Goal: Check status: Check status

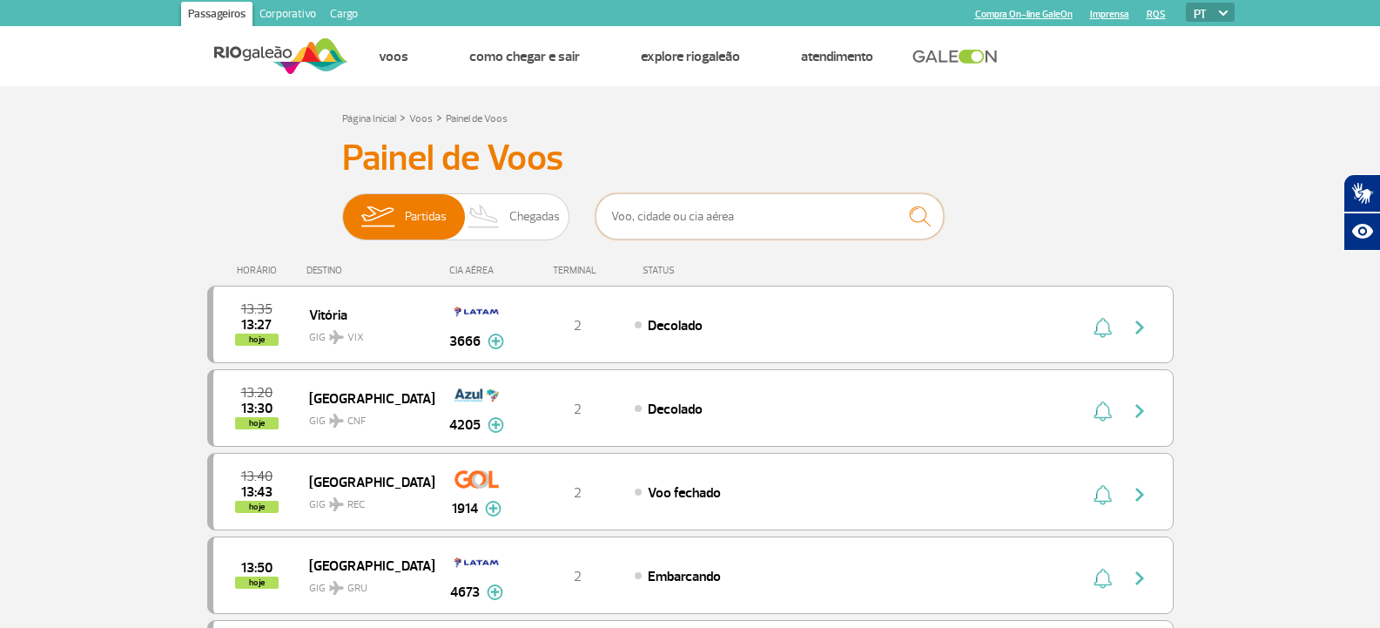
click at [632, 215] on input "text" at bounding box center [770, 216] width 348 height 46
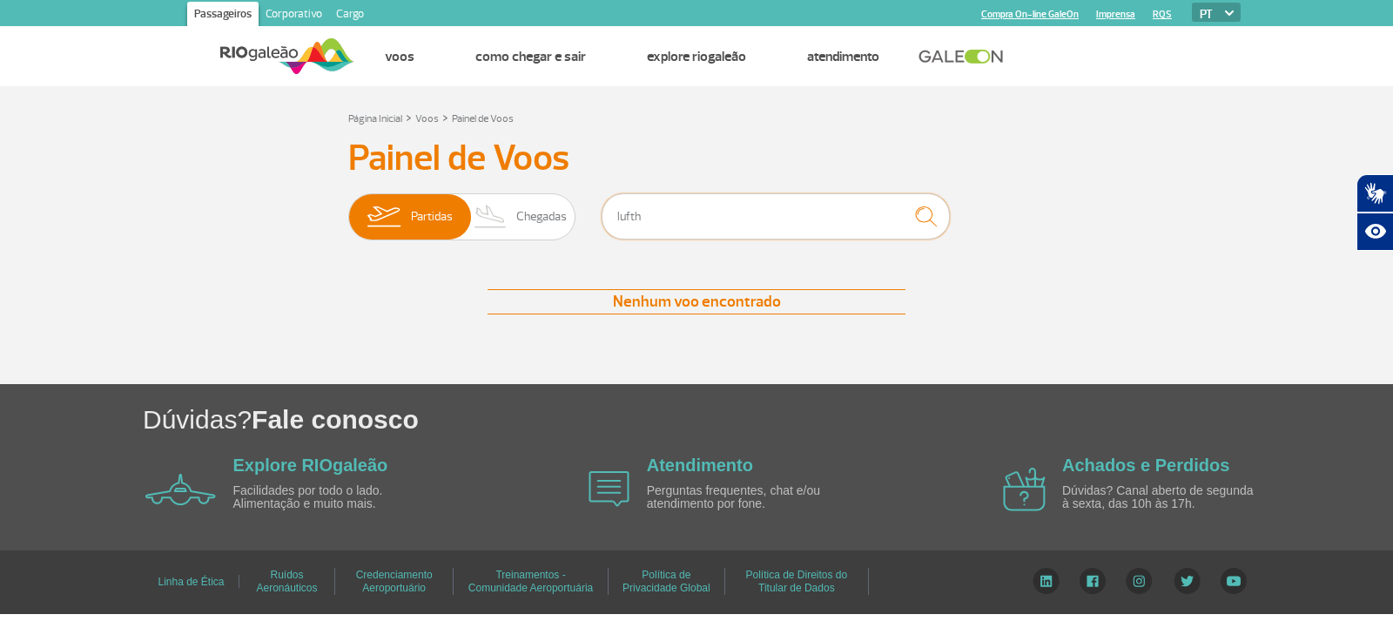
click at [685, 216] on input "lufth" at bounding box center [776, 216] width 348 height 46
click at [673, 225] on input "lufth" at bounding box center [776, 216] width 348 height 46
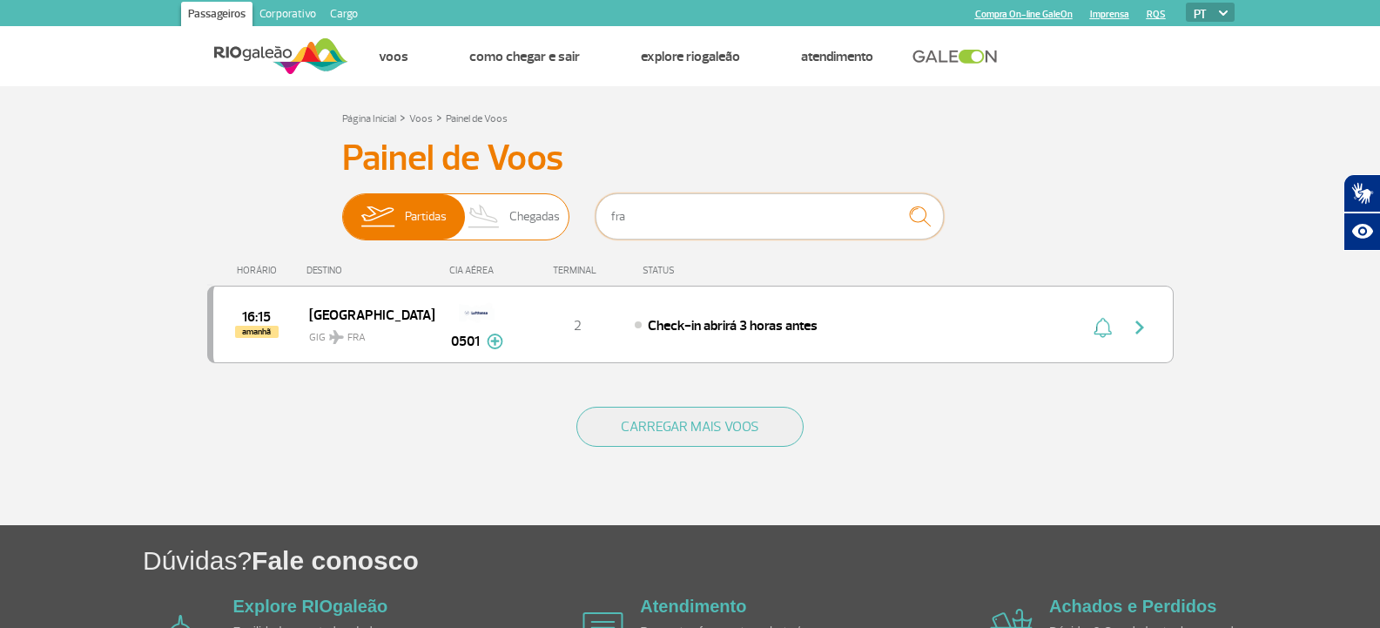
type input "fra"
click at [550, 213] on span "Chegadas" at bounding box center [534, 216] width 51 height 45
click at [342, 208] on input "Partidas Chegadas" at bounding box center [342, 208] width 0 height 0
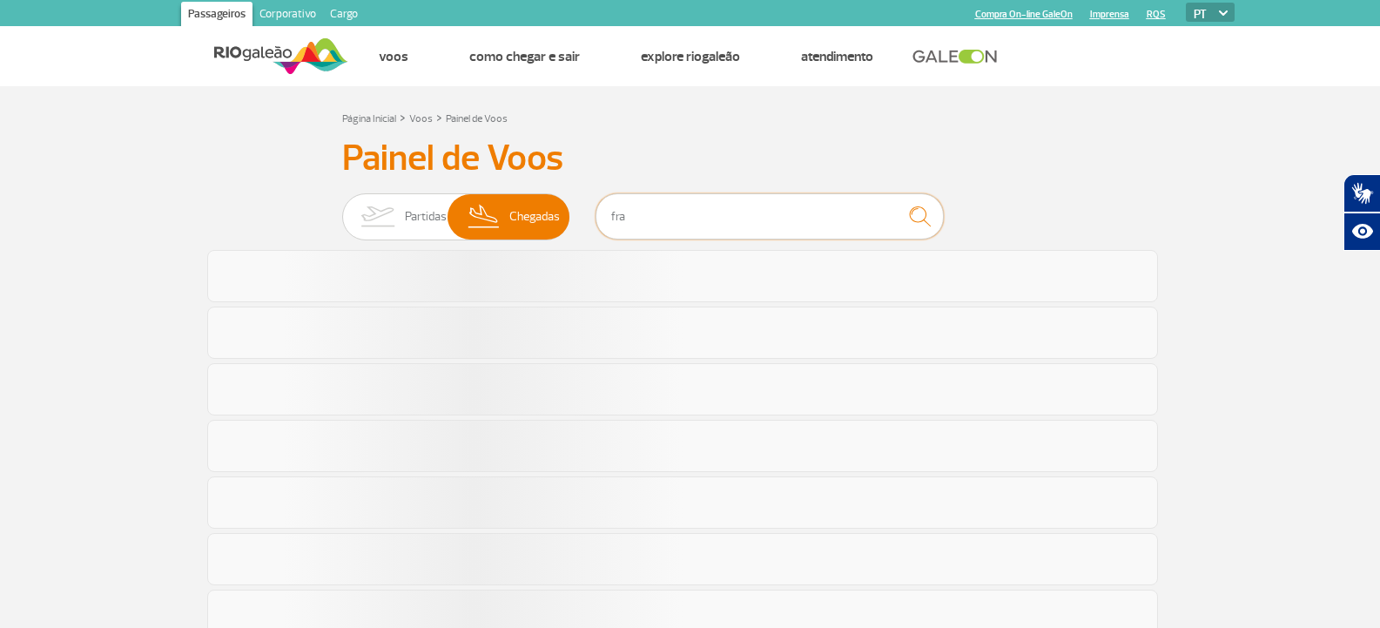
click at [638, 215] on input "fra" at bounding box center [770, 216] width 348 height 46
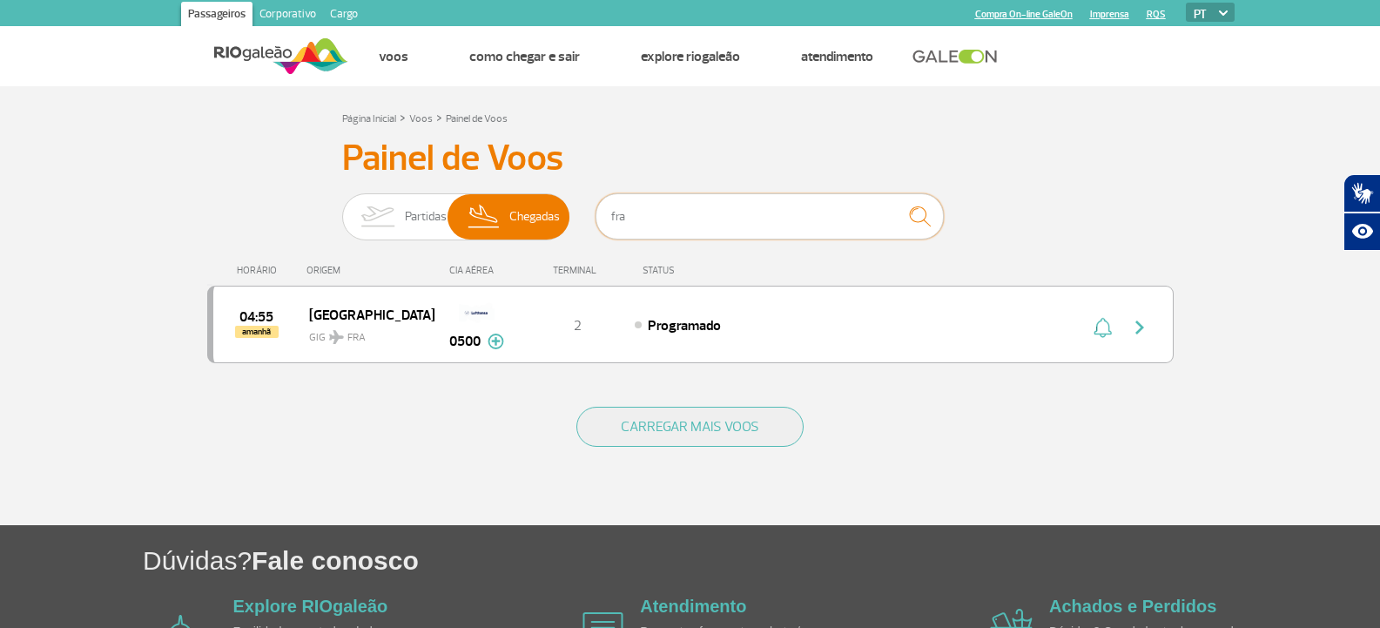
click at [712, 212] on input "fra" at bounding box center [770, 216] width 348 height 46
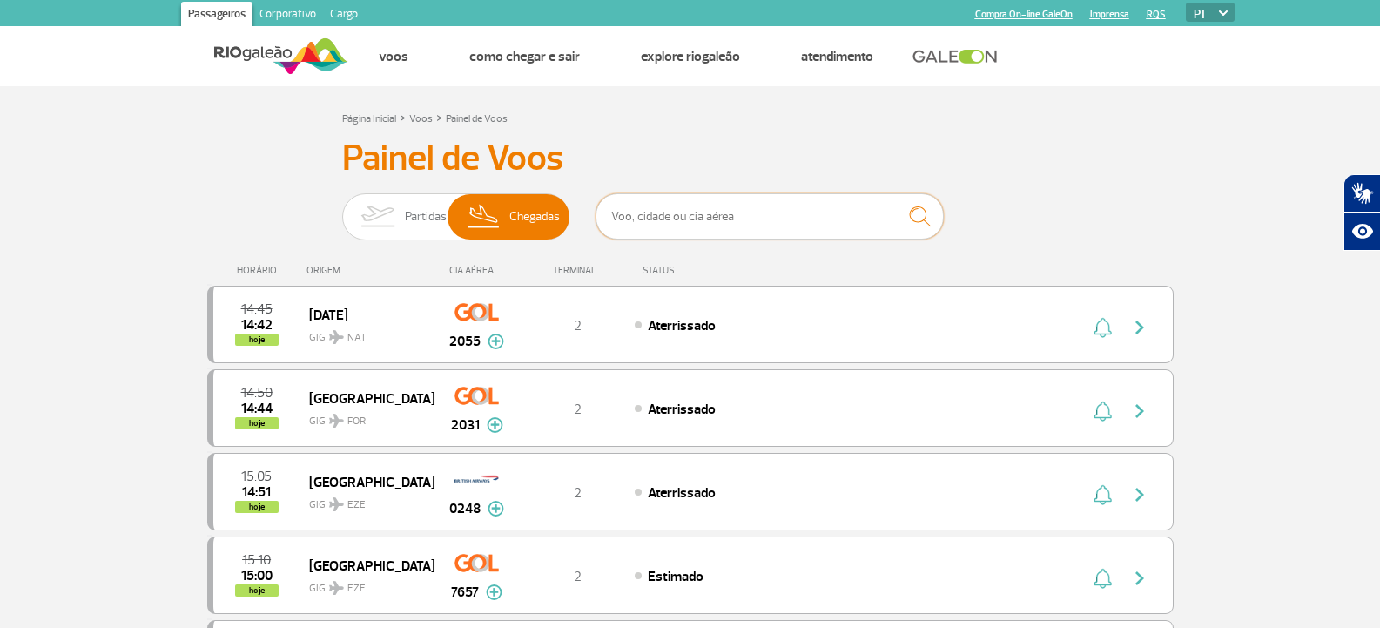
click at [833, 218] on input "text" at bounding box center [770, 216] width 348 height 46
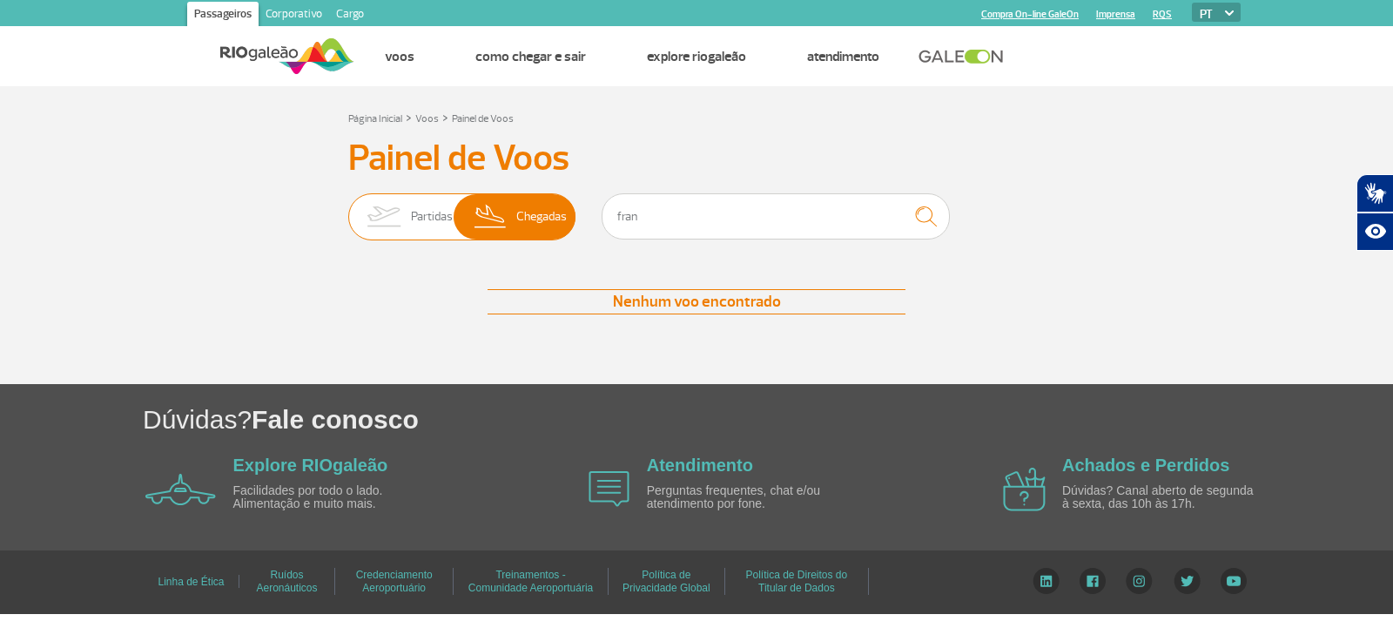
click at [404, 211] on img at bounding box center [383, 216] width 55 height 45
click at [348, 208] on input "Partidas Chegadas" at bounding box center [348, 208] width 0 height 0
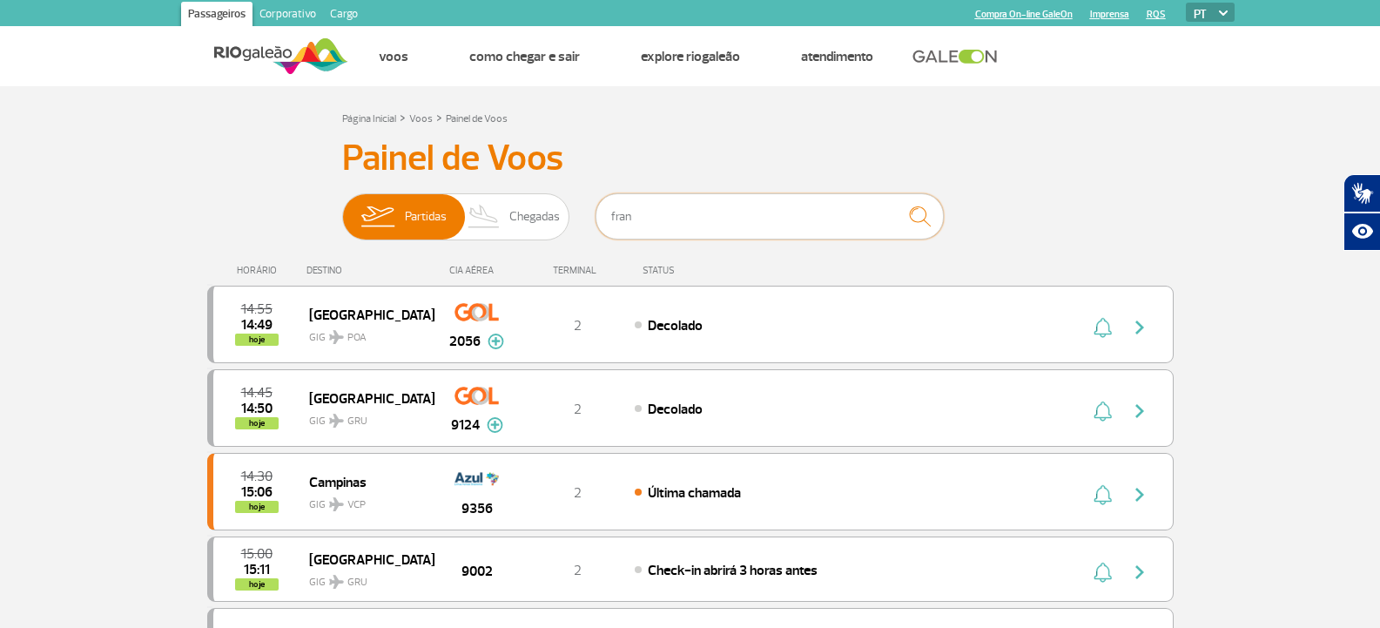
click at [742, 202] on input "fran" at bounding box center [770, 216] width 348 height 46
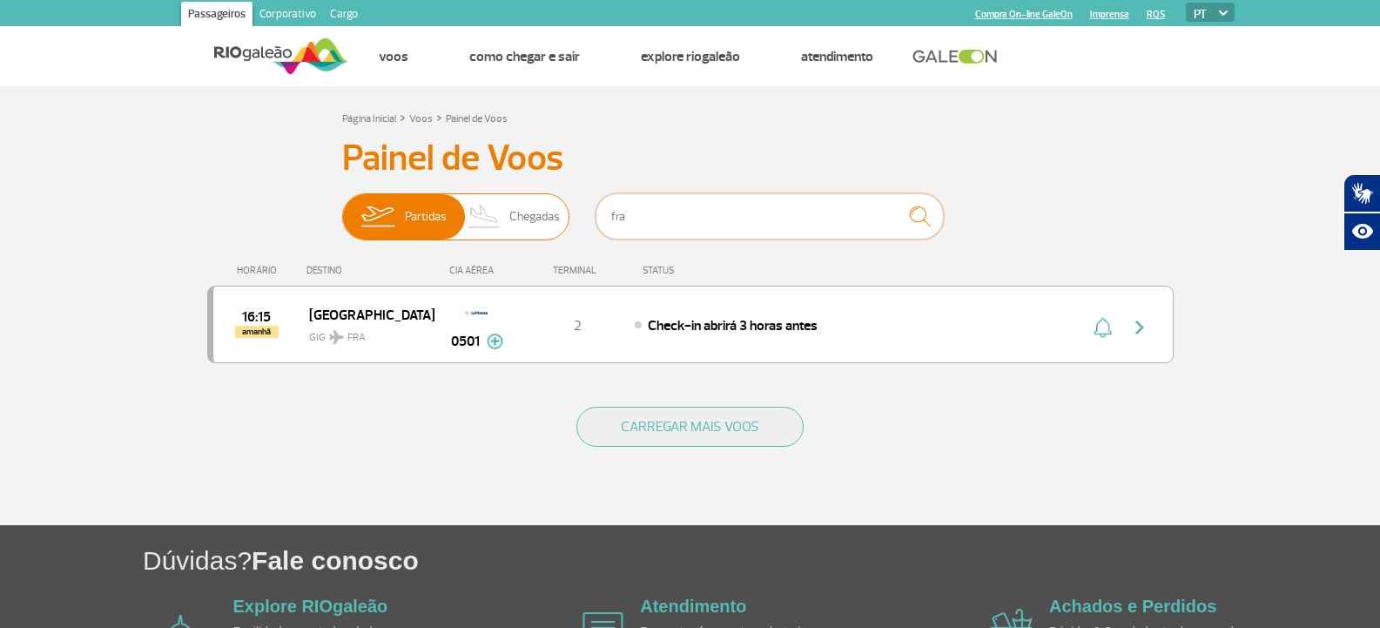
type input "fra"
click at [557, 218] on span "Chegadas" at bounding box center [534, 216] width 51 height 45
click at [342, 208] on input "Partidas Chegadas" at bounding box center [342, 208] width 0 height 0
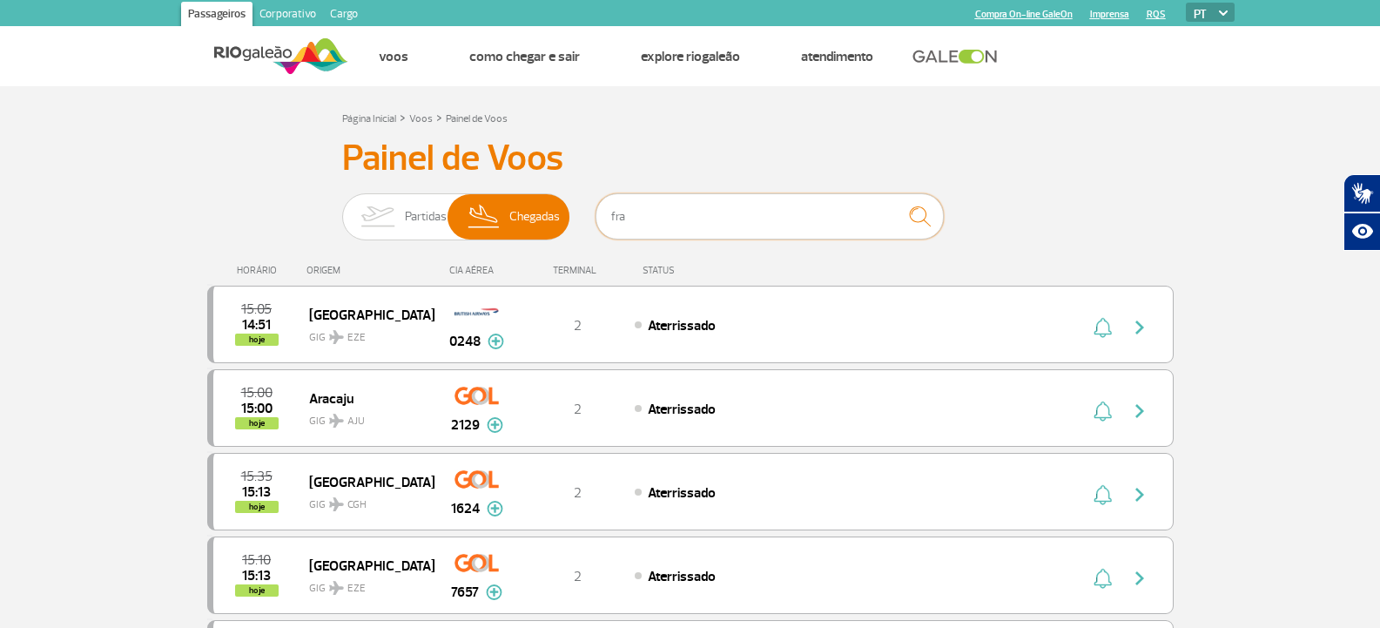
click at [763, 226] on input "fra" at bounding box center [770, 216] width 348 height 46
click at [907, 214] on img "submit" at bounding box center [919, 217] width 37 height 36
click at [863, 213] on input "fra" at bounding box center [770, 216] width 348 height 46
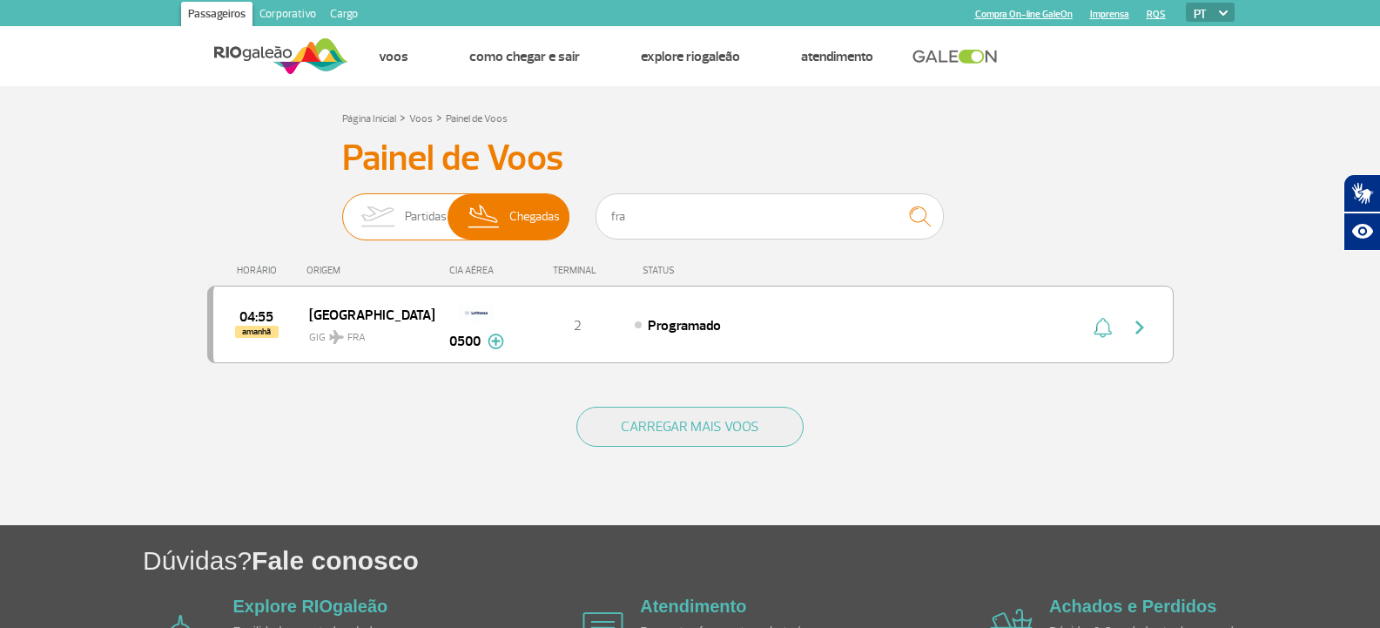
click at [405, 211] on span "Partidas" at bounding box center [426, 216] width 42 height 45
click at [342, 208] on input "Partidas Chegadas" at bounding box center [342, 208] width 0 height 0
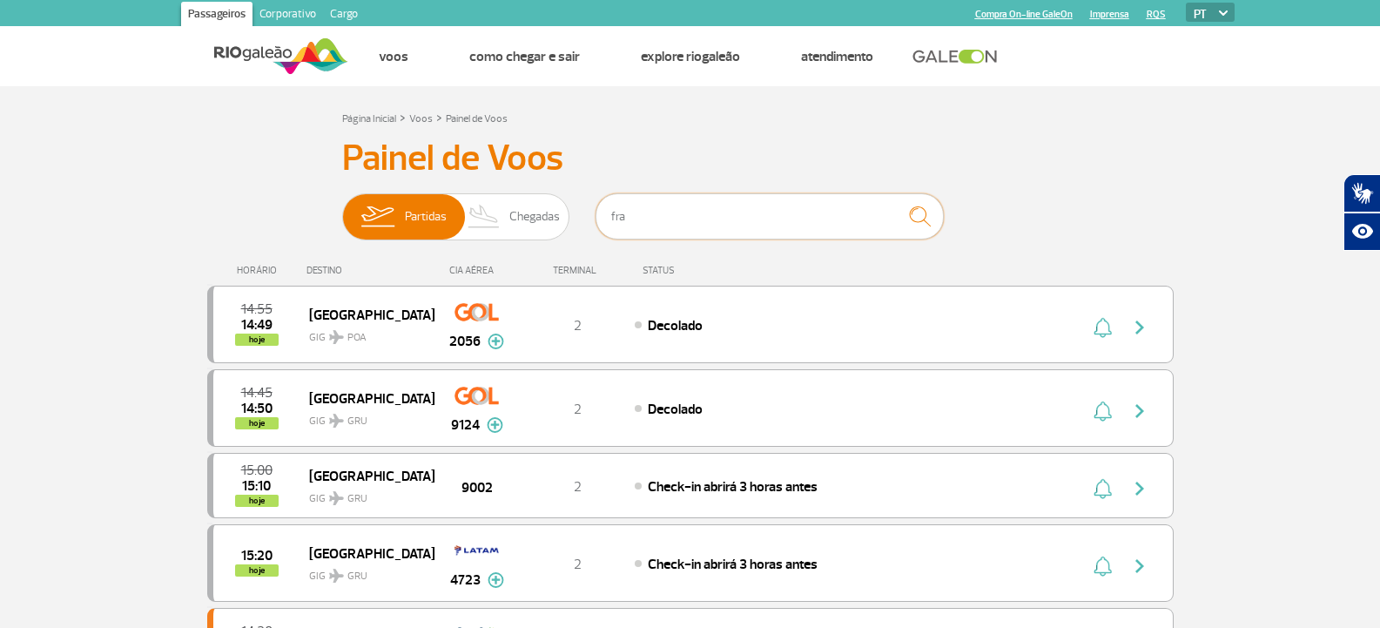
click at [677, 233] on input "fra" at bounding box center [770, 216] width 348 height 46
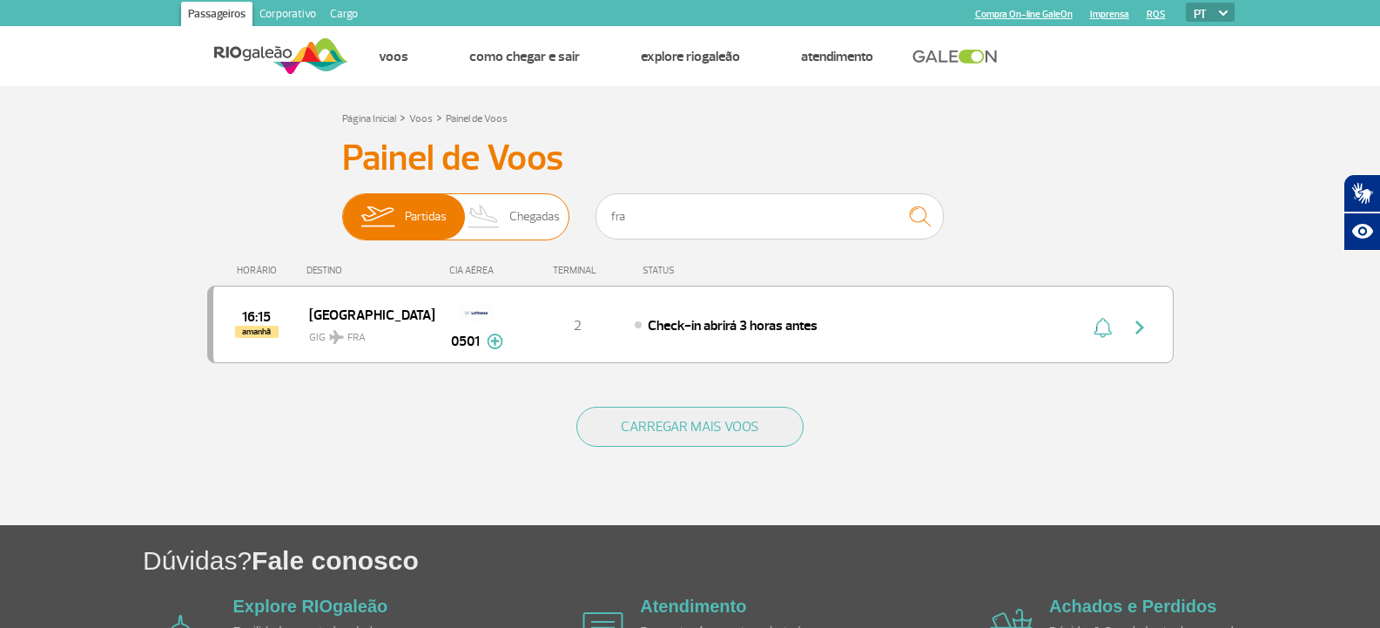
click at [549, 225] on span "Chegadas" at bounding box center [534, 216] width 51 height 45
click at [342, 208] on input "Partidas Chegadas" at bounding box center [342, 208] width 0 height 0
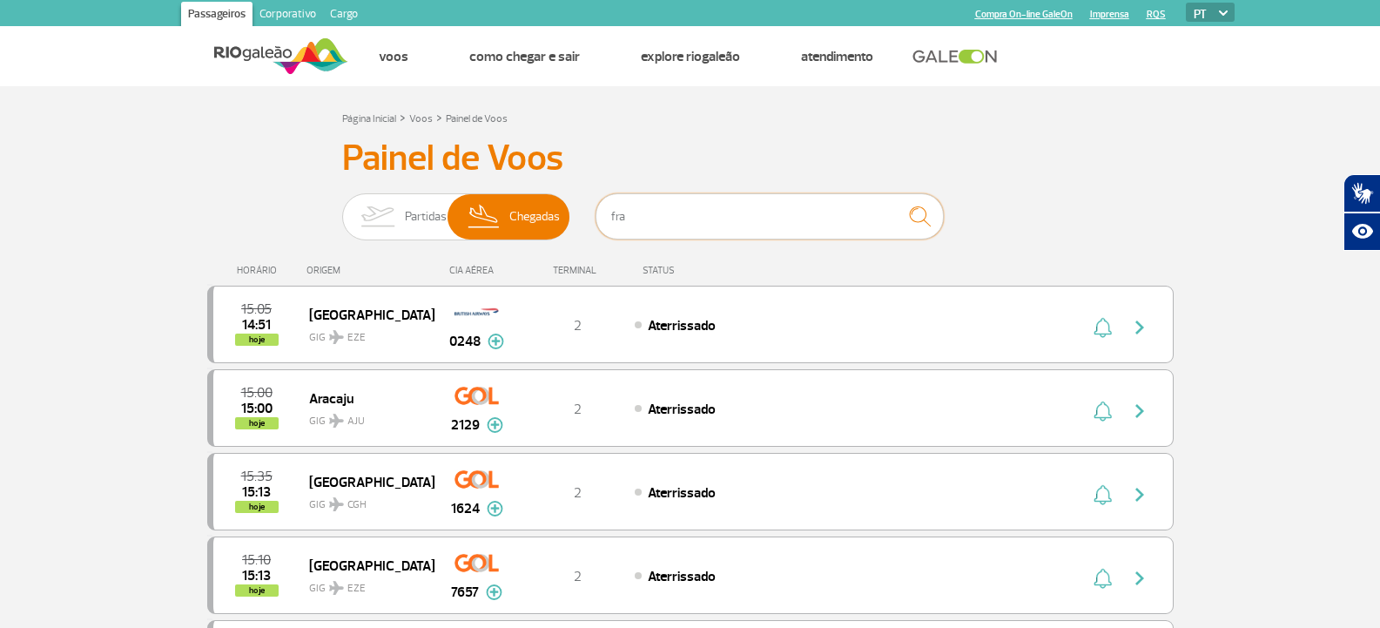
click at [663, 217] on input "fra" at bounding box center [770, 216] width 348 height 46
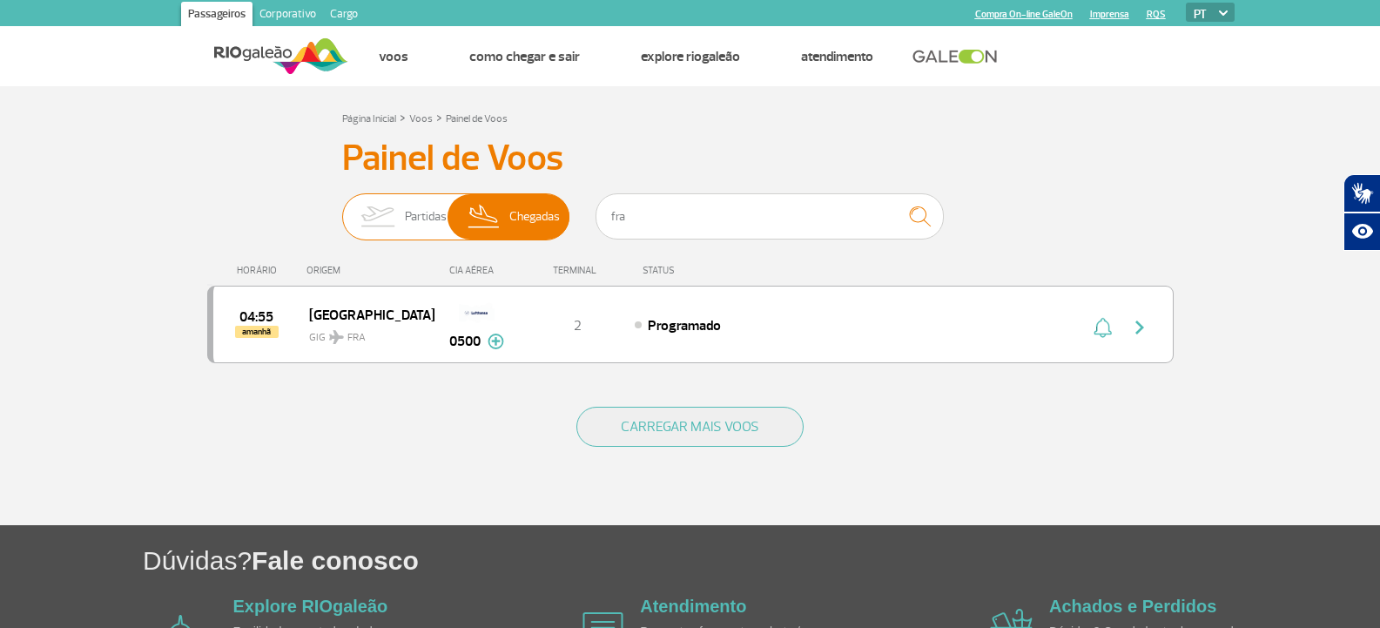
click at [376, 197] on img at bounding box center [377, 216] width 55 height 45
click at [342, 208] on input "Partidas Chegadas" at bounding box center [342, 208] width 0 height 0
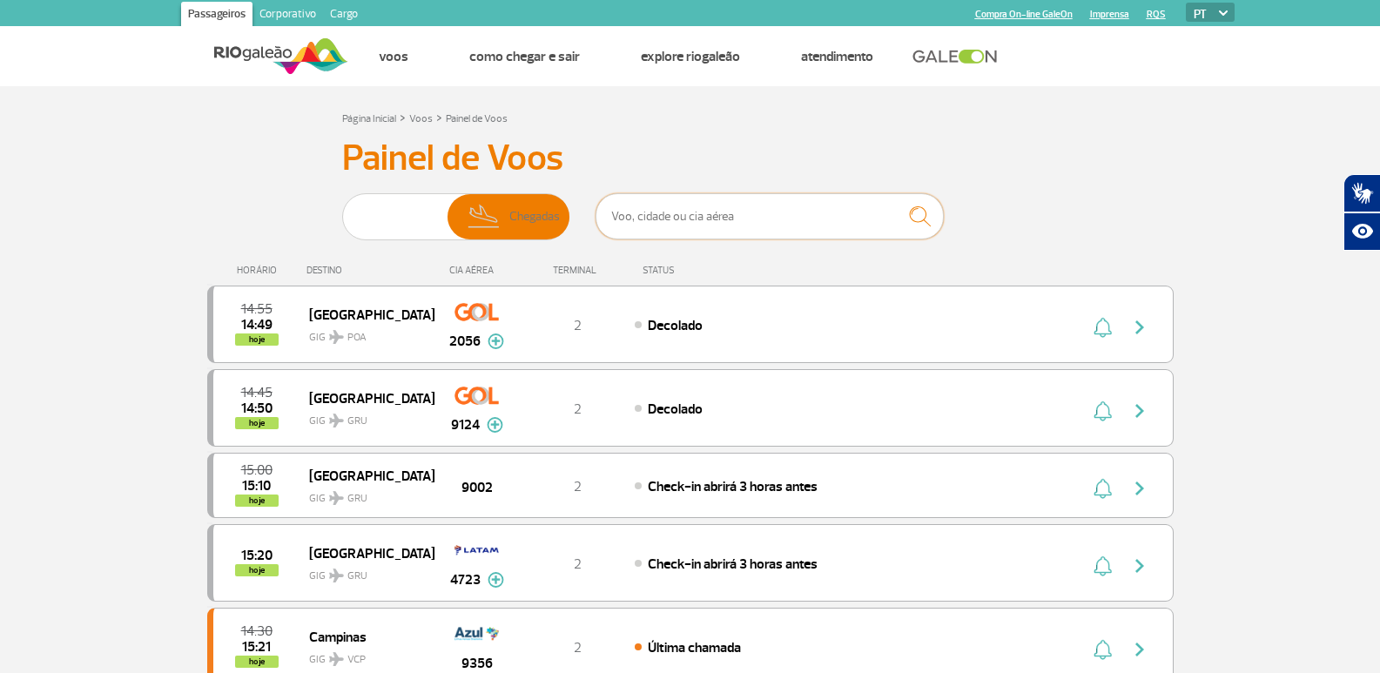
click at [669, 208] on input "text" at bounding box center [770, 216] width 348 height 46
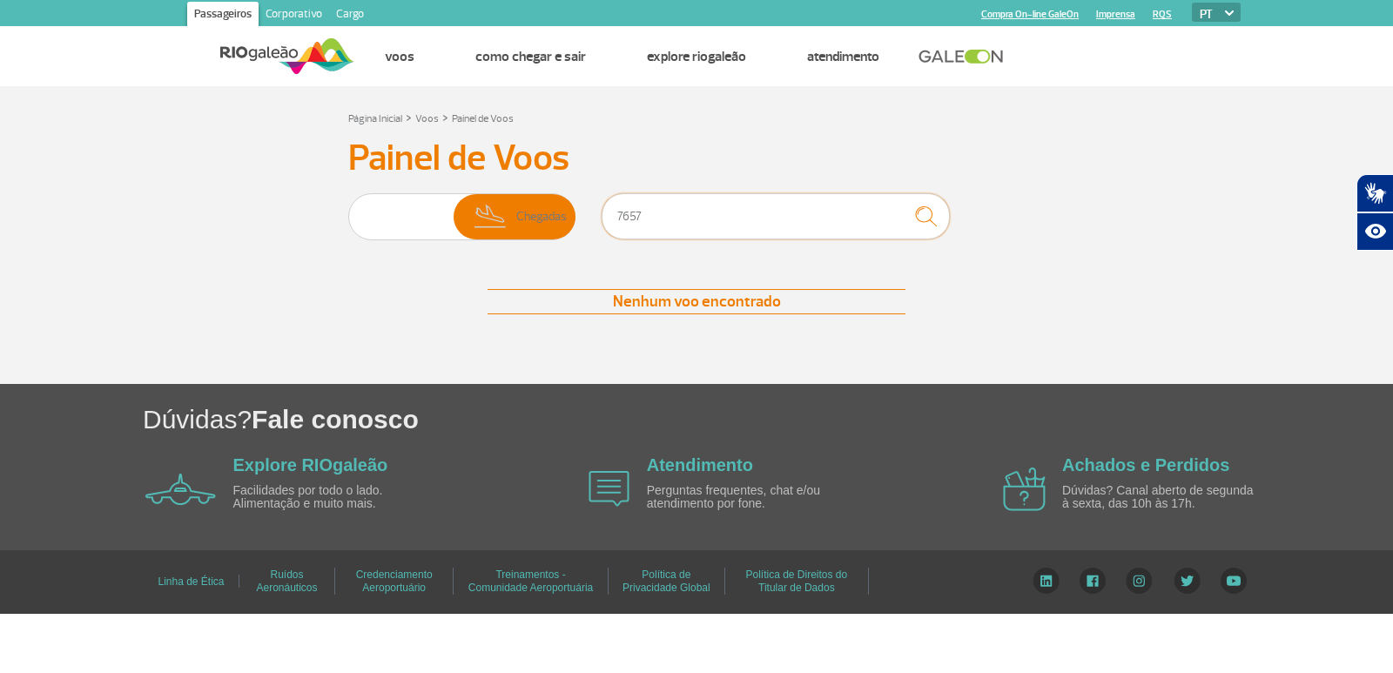
click at [759, 226] on input "7657" at bounding box center [776, 216] width 348 height 46
type input "7657"
click at [742, 219] on input "7657" at bounding box center [776, 216] width 348 height 46
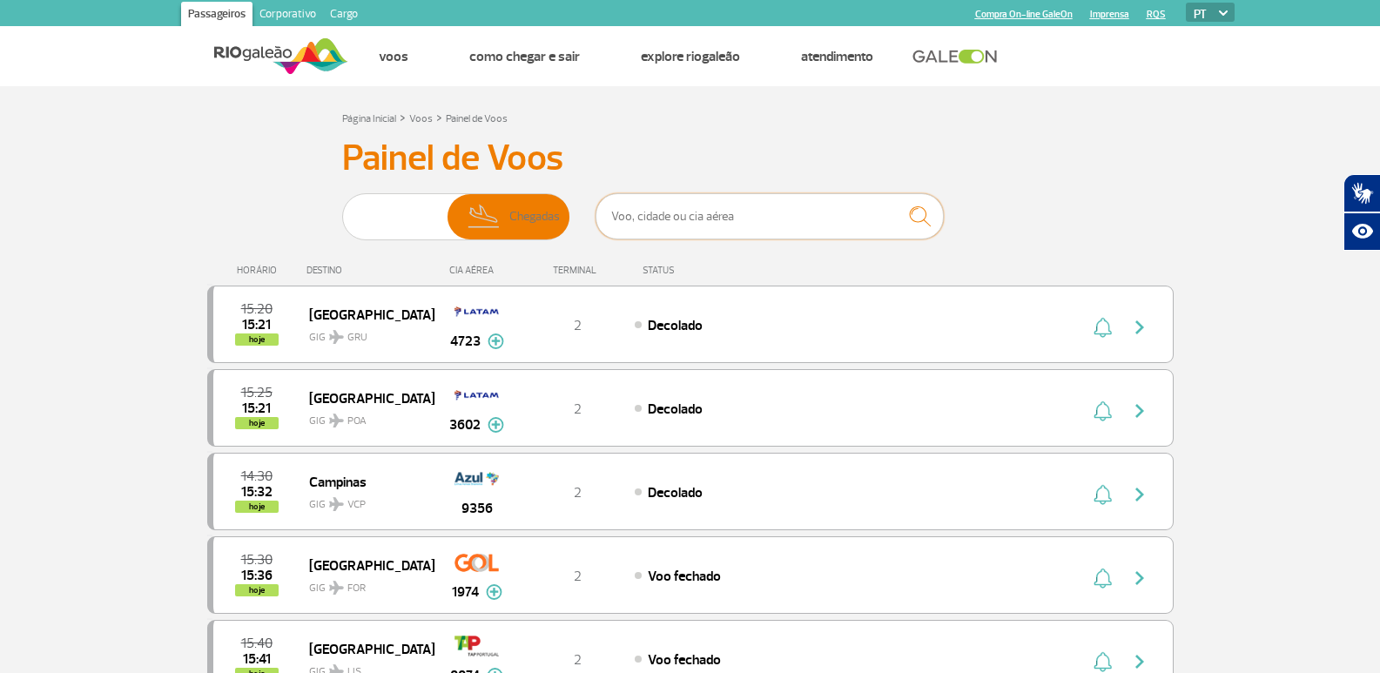
click at [671, 211] on input "text" at bounding box center [770, 216] width 348 height 46
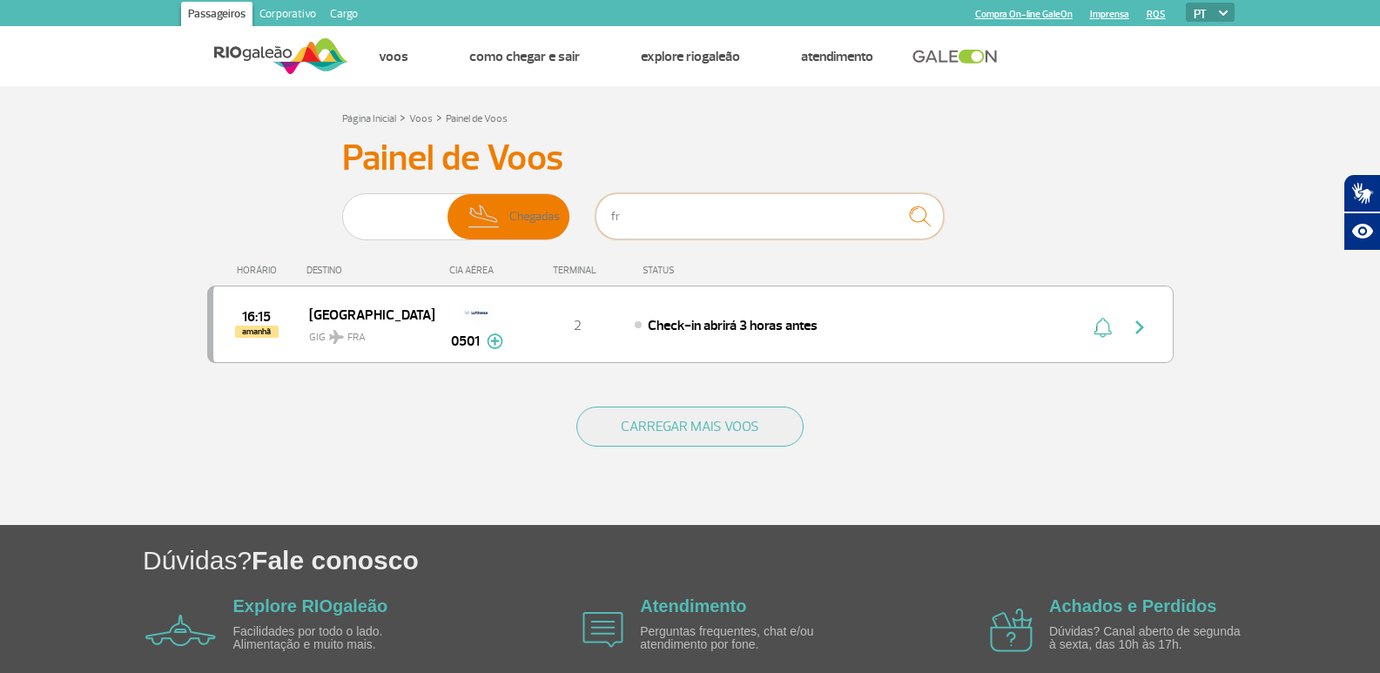
type input "f"
click at [421, 213] on span "Partidas" at bounding box center [426, 216] width 42 height 45
click at [342, 208] on input "Partidas Chegadas" at bounding box center [342, 208] width 0 height 0
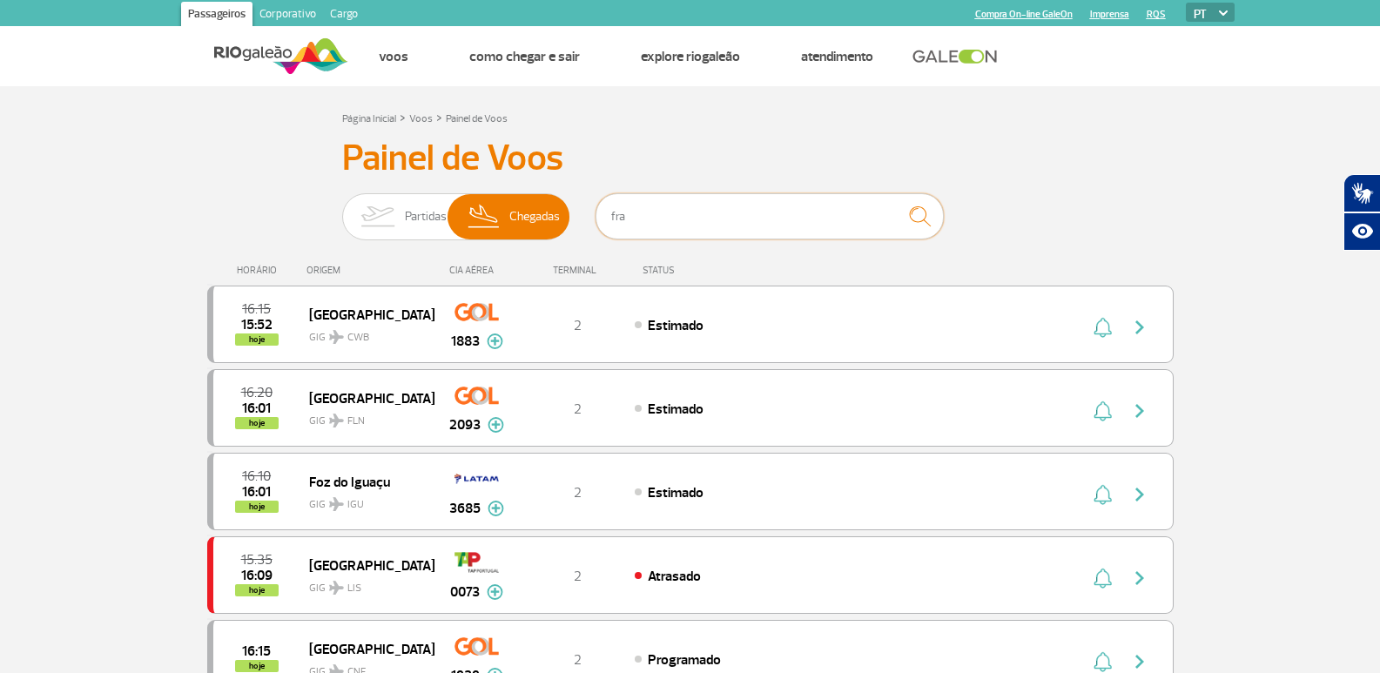
click at [739, 209] on input "fra" at bounding box center [770, 216] width 348 height 46
click at [920, 210] on img "submit" at bounding box center [919, 217] width 37 height 36
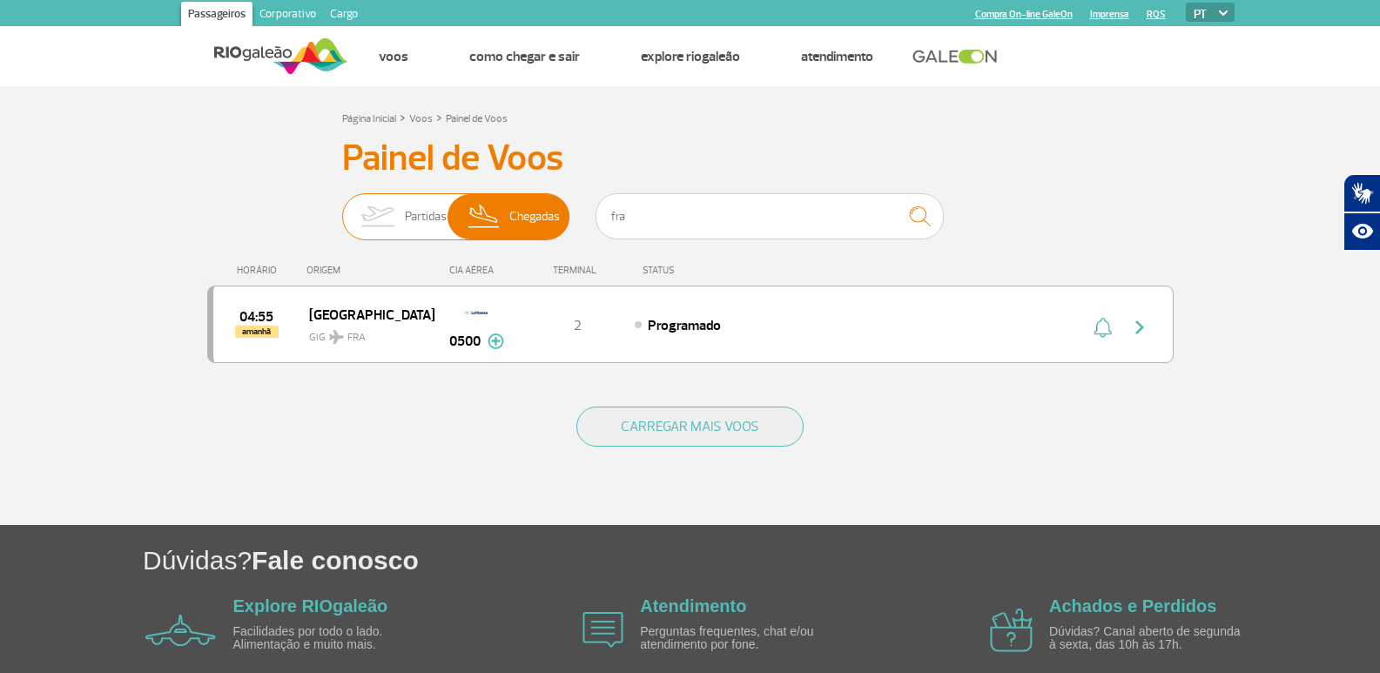
click at [406, 212] on span "Partidas" at bounding box center [426, 216] width 42 height 45
click at [342, 208] on input "Partidas Chegadas" at bounding box center [342, 208] width 0 height 0
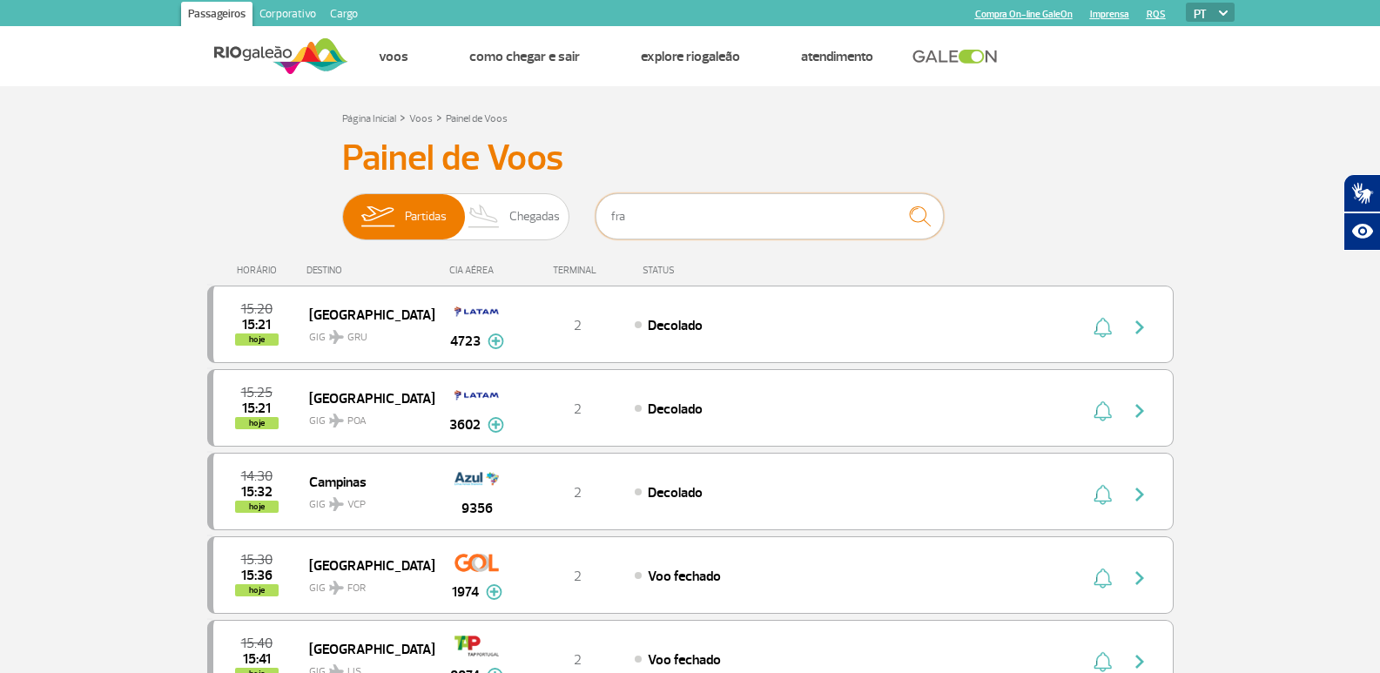
click at [634, 208] on input "fra" at bounding box center [770, 216] width 348 height 46
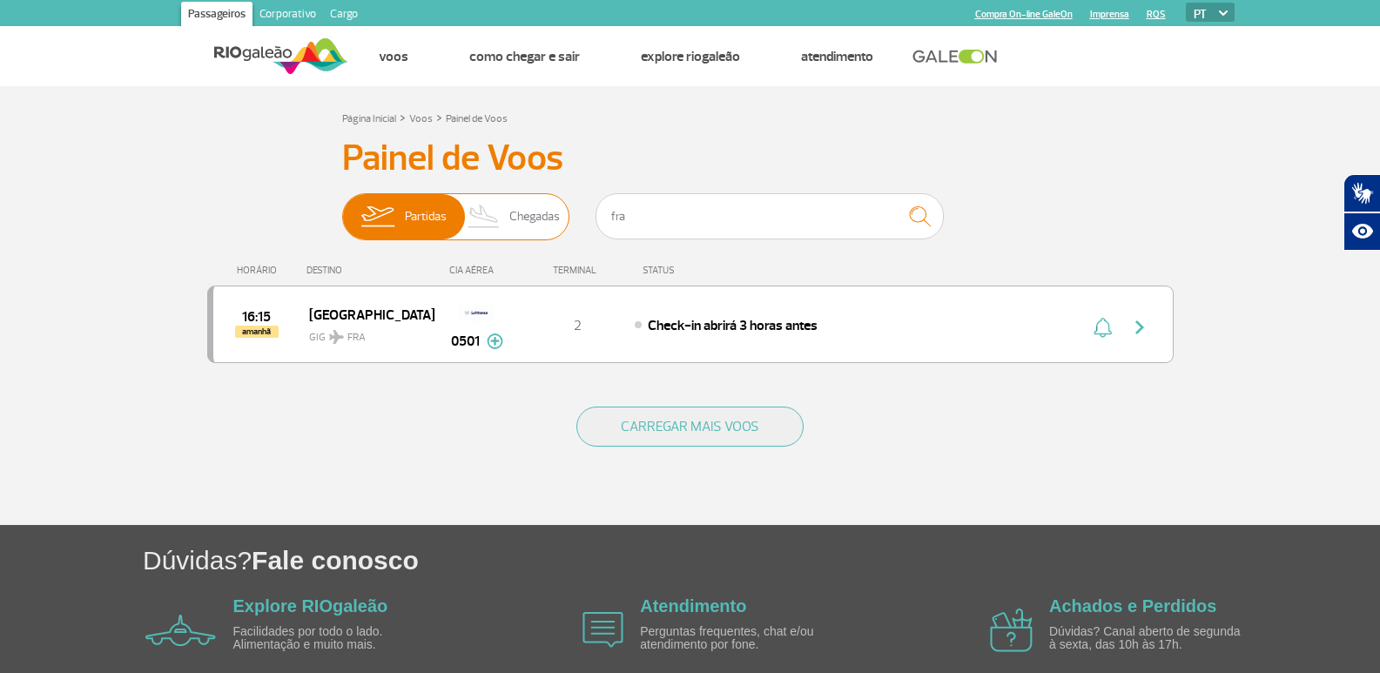
click at [525, 224] on span "Chegadas" at bounding box center [534, 216] width 51 height 45
click at [342, 208] on input "Partidas Chegadas" at bounding box center [342, 208] width 0 height 0
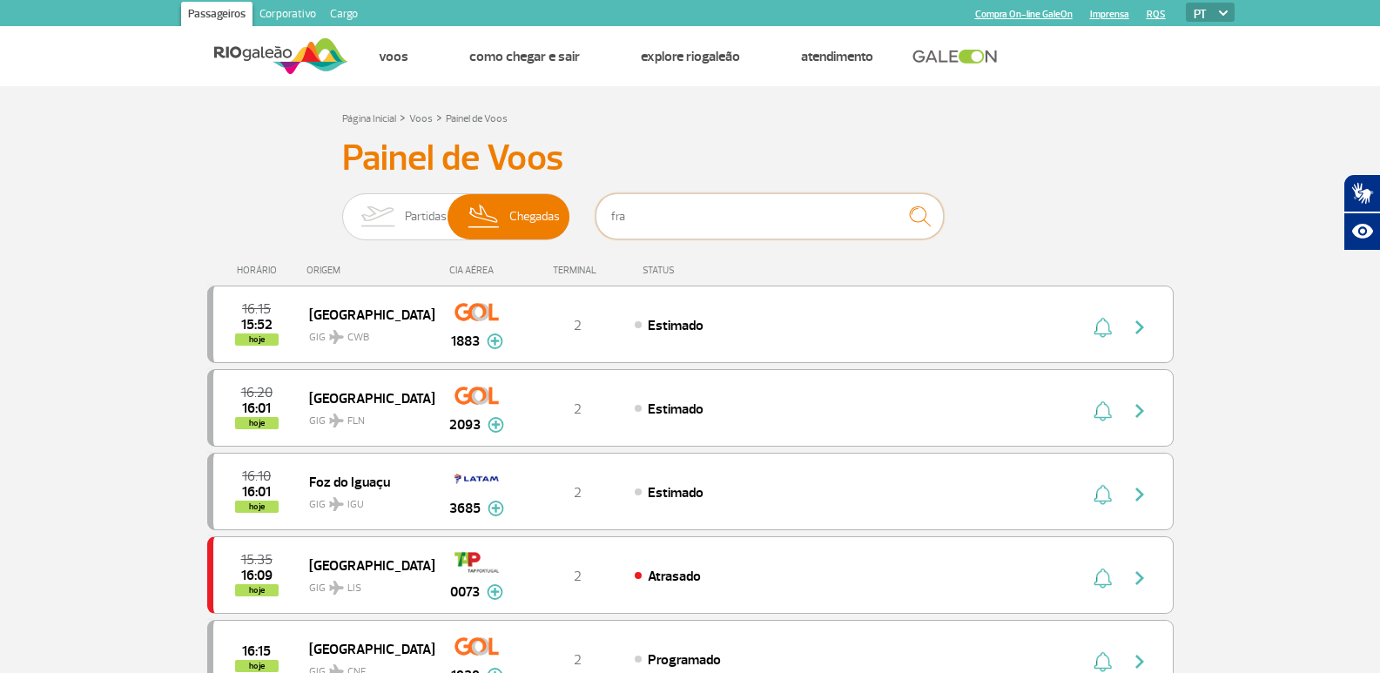
click at [686, 213] on input "fra" at bounding box center [770, 216] width 348 height 46
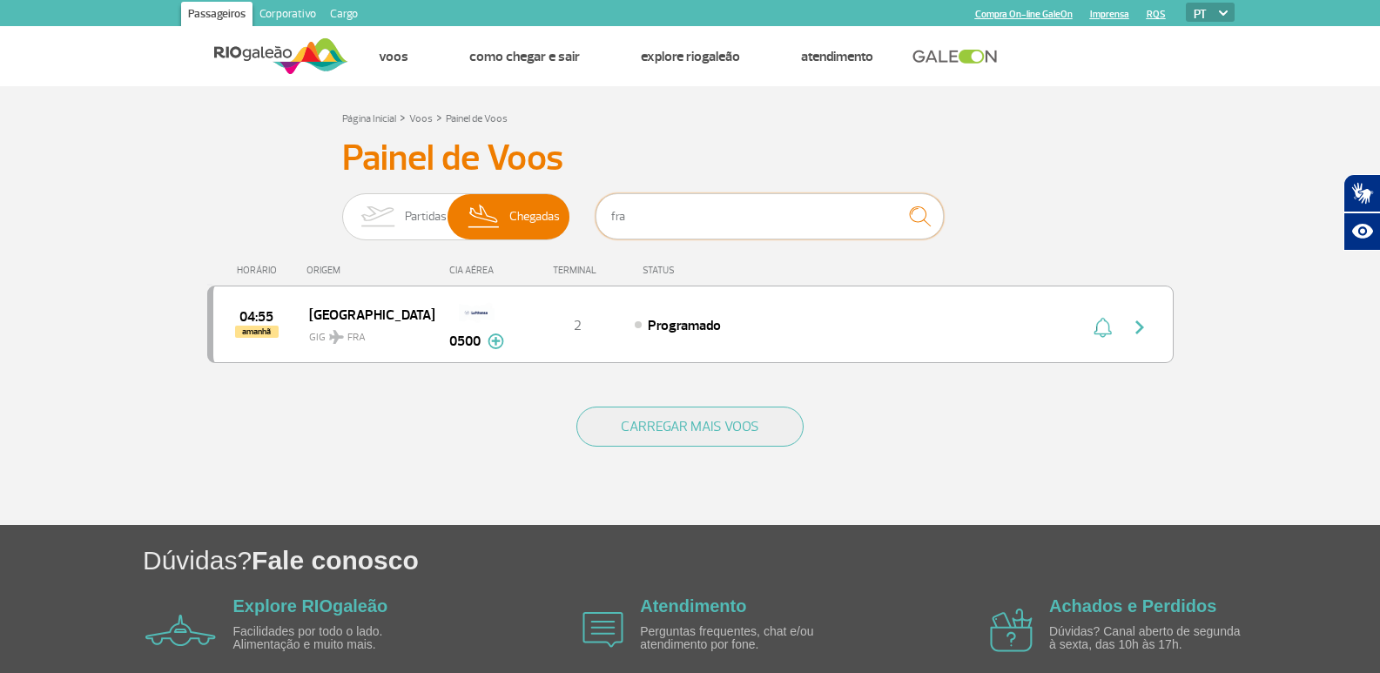
drag, startPoint x: 665, startPoint y: 219, endPoint x: 611, endPoint y: 223, distance: 54.1
click at [611, 223] on input "fra" at bounding box center [770, 216] width 348 height 46
click at [632, 212] on input "fra" at bounding box center [770, 216] width 348 height 46
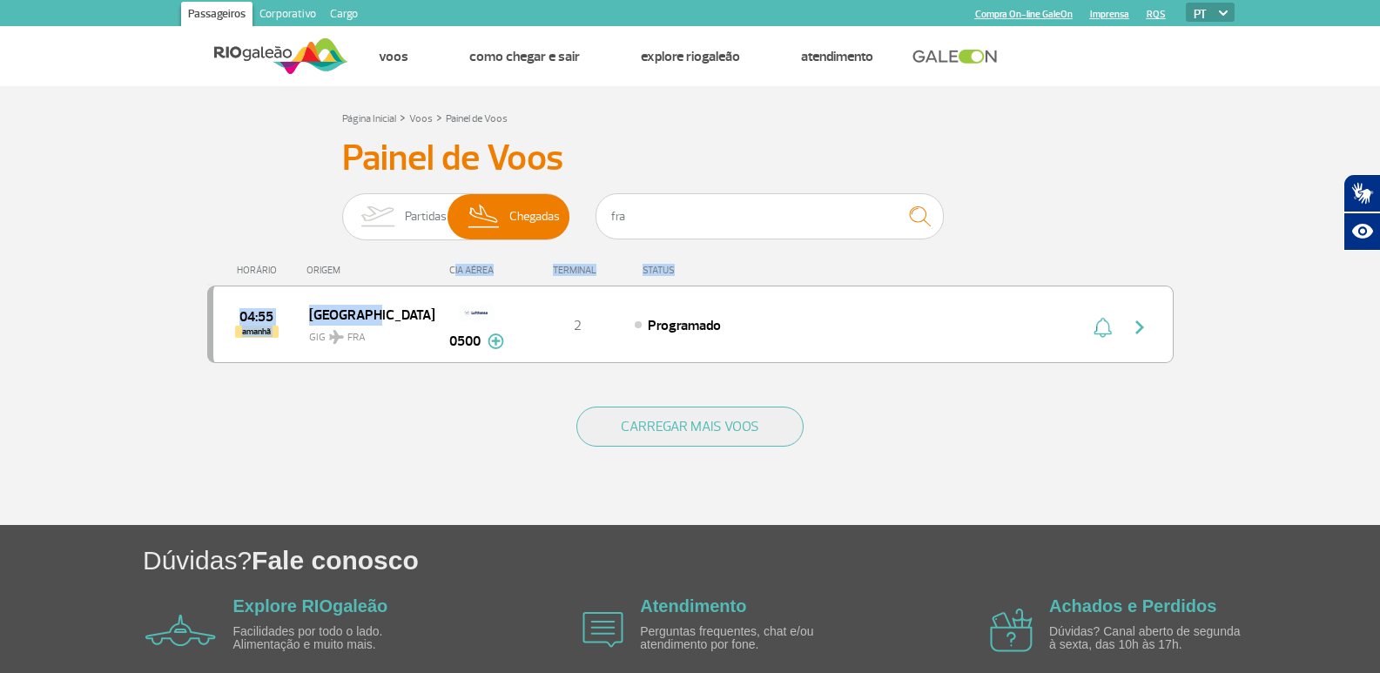
drag, startPoint x: 418, startPoint y: 292, endPoint x: 510, endPoint y: 245, distance: 103.6
click at [428, 292] on div "HORÁRIO ORIGEM CIA AÉREA TERMINAL STATUS 04:55 amanhã Frankfurt GIG FRA 0500 2 …" at bounding box center [690, 315] width 967 height 139
click at [767, 206] on input "fra" at bounding box center [770, 216] width 348 height 46
type input "sao paulo"
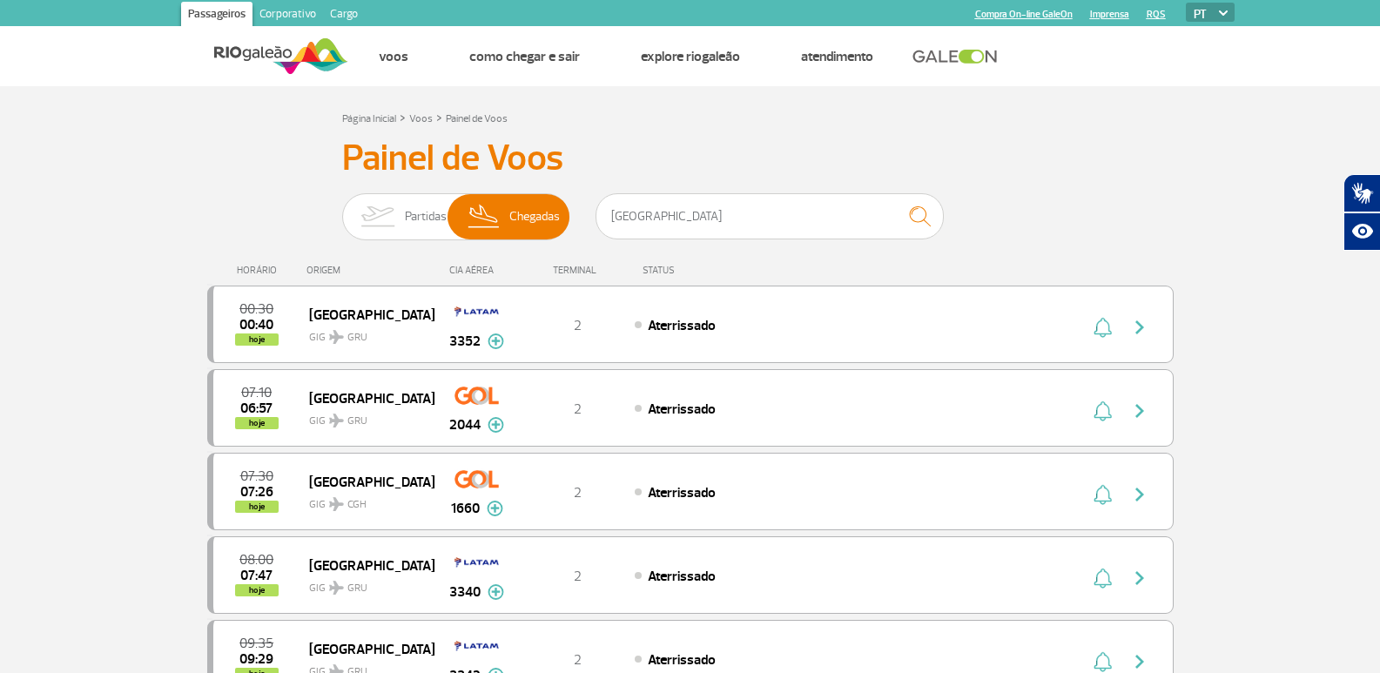
click at [257, 47] on img at bounding box center [281, 56] width 134 height 43
